Goal: Information Seeking & Learning: Find specific page/section

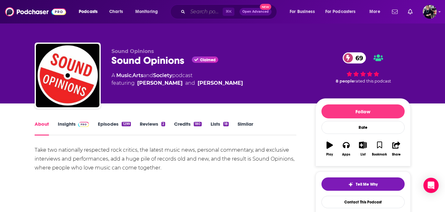
click at [213, 9] on input "Search podcasts, credits, & more..." at bounding box center [205, 12] width 35 height 10
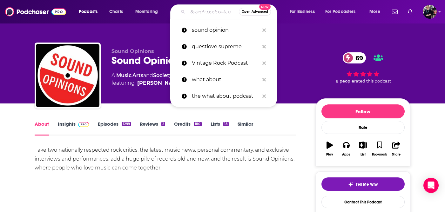
paste input "Kingrock Podcast"
type input "Kingrock Podcast"
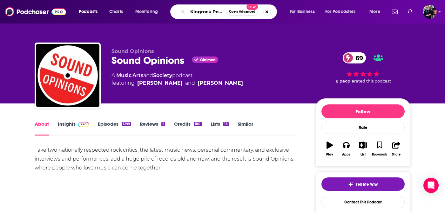
scroll to position [0, 9]
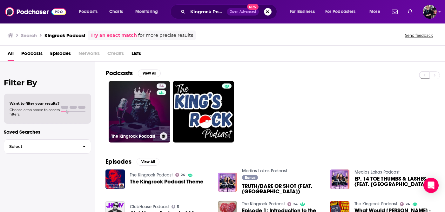
click at [153, 105] on link "24 The Kingrock Podcast" at bounding box center [140, 112] width 62 height 62
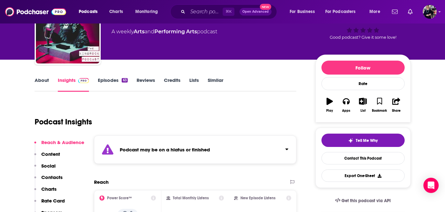
scroll to position [14, 0]
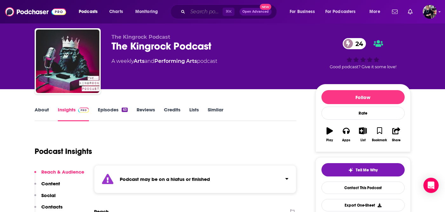
click at [214, 10] on input "Search podcasts, credits, & more..." at bounding box center [205, 12] width 35 height 10
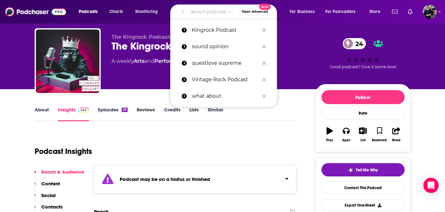
paste input "Rock is Lit"
type input "Rock is Lit"
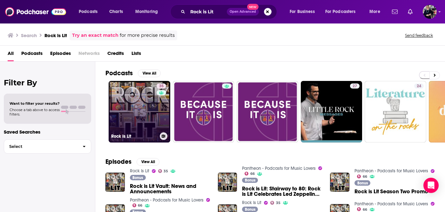
click at [148, 93] on link "35 Rock Is Lit" at bounding box center [140, 112] width 62 height 62
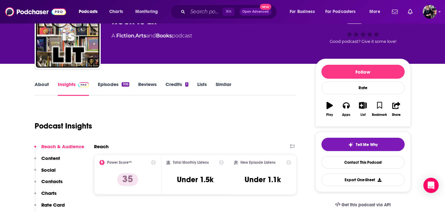
scroll to position [24, 0]
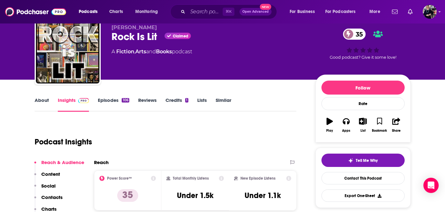
click at [114, 99] on link "Episodes 106" at bounding box center [113, 104] width 31 height 15
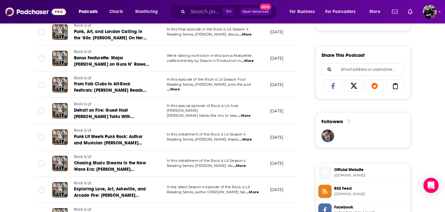
scroll to position [376, 0]
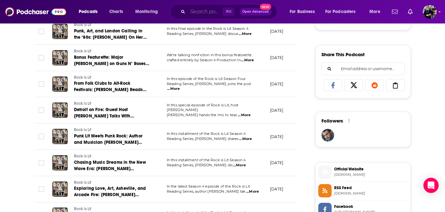
click at [205, 11] on input "Search podcasts, credits, & more..." at bounding box center [205, 12] width 35 height 10
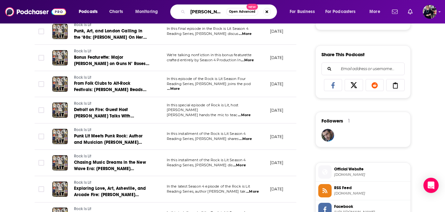
type input "[PERSON_NAME] show"
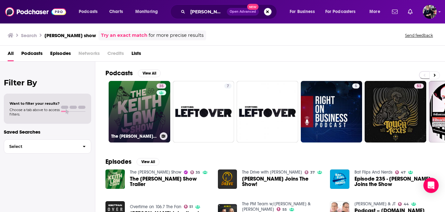
click at [128, 110] on link "35 The [PERSON_NAME] Show" at bounding box center [140, 112] width 62 height 62
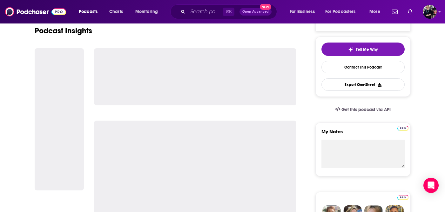
scroll to position [144, 0]
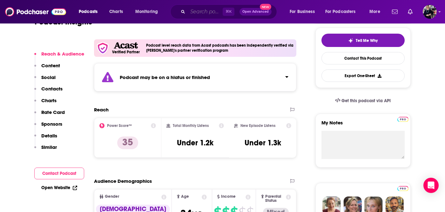
click at [207, 11] on input "Search podcasts, credits, & more..." at bounding box center [205, 12] width 35 height 10
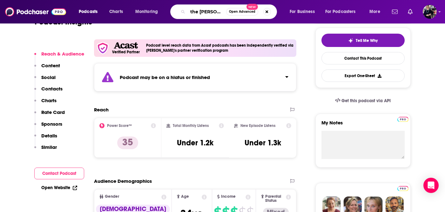
type input "the [PERSON_NAME] show"
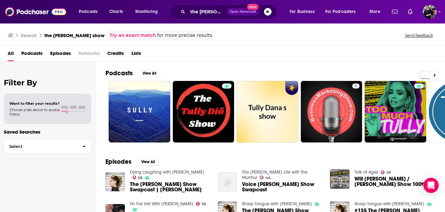
click at [157, 182] on span "The [PERSON_NAME] Show Swapcast | [PERSON_NAME]" at bounding box center [170, 187] width 80 height 11
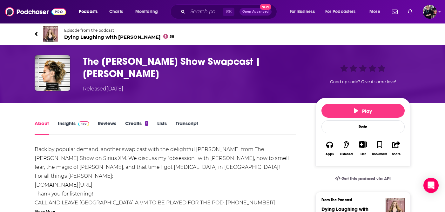
click at [124, 63] on h1 "The [PERSON_NAME] Show Swapcast | [PERSON_NAME]" at bounding box center [194, 67] width 222 height 25
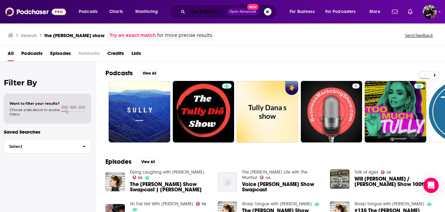
click at [206, 11] on input "the [PERSON_NAME] show" at bounding box center [207, 12] width 39 height 10
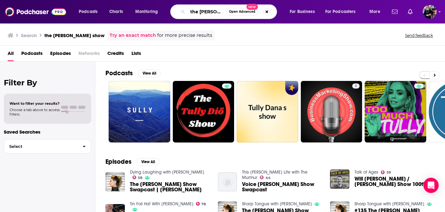
click at [206, 12] on input "the [PERSON_NAME] show" at bounding box center [207, 12] width 38 height 10
type input "talk of ages"
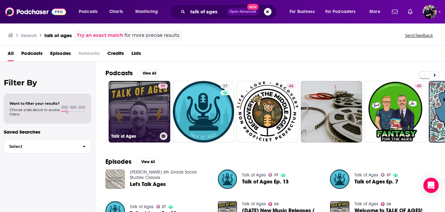
click at [129, 115] on link "59 Talk of Ages" at bounding box center [140, 112] width 62 height 62
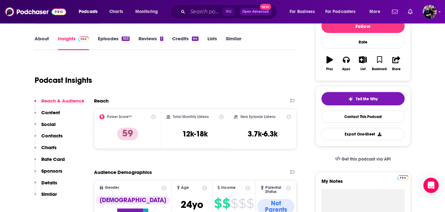
scroll to position [89, 0]
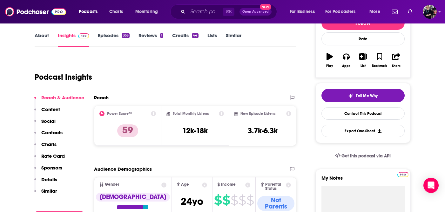
click at [43, 36] on link "About" at bounding box center [42, 39] width 14 height 15
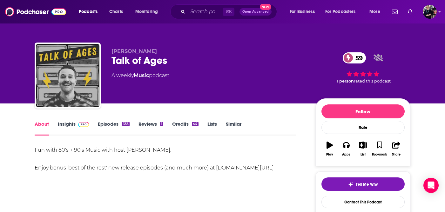
click at [117, 126] on link "Episodes 353" at bounding box center [113, 128] width 31 height 15
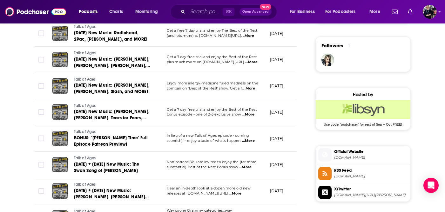
scroll to position [453, 0]
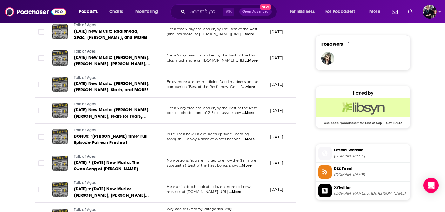
click at [254, 138] on span "...More" at bounding box center [248, 139] width 13 height 5
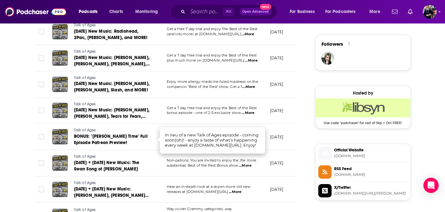
click at [215, 171] on td "Non-patrons: You are invited to enjoy the (far more substantial) Best of the Re…" at bounding box center [213, 163] width 103 height 26
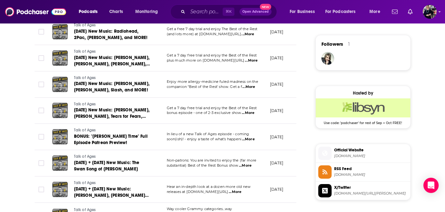
click at [249, 166] on span "...More" at bounding box center [245, 165] width 13 height 5
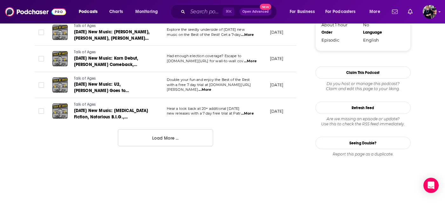
scroll to position [722, 0]
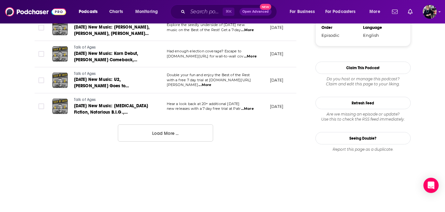
click at [181, 131] on button "Load More ..." at bounding box center [165, 132] width 95 height 17
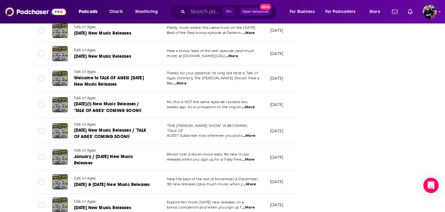
scroll to position [1024, 0]
